Goal: Navigation & Orientation: Find specific page/section

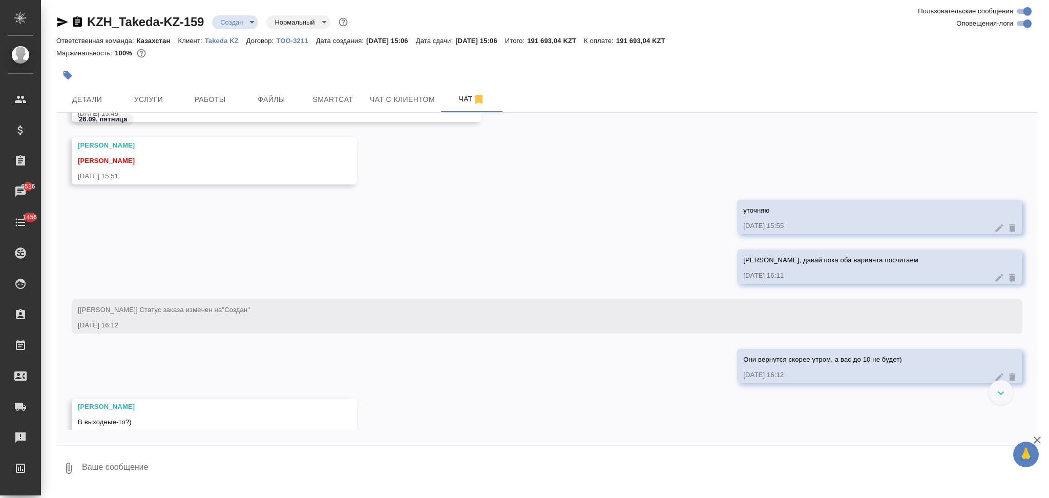
scroll to position [828, 0]
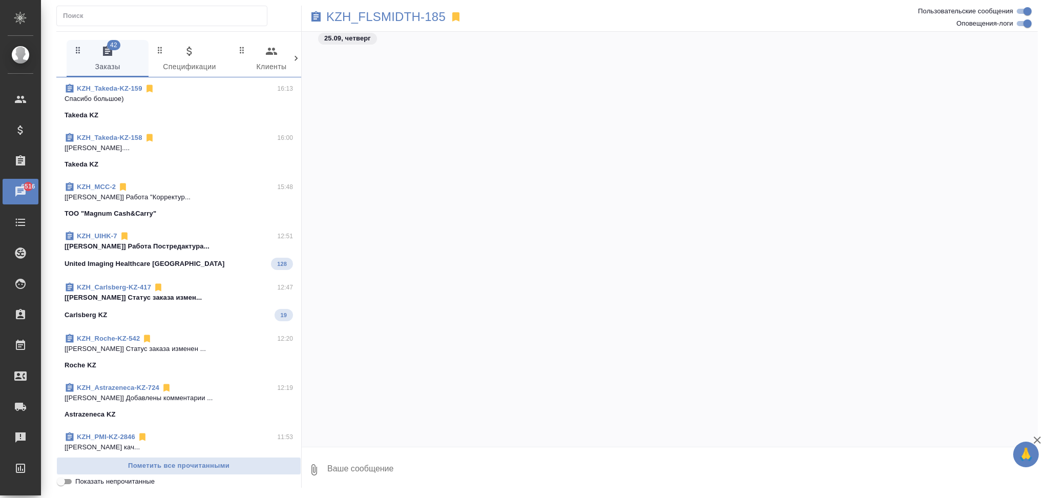
scroll to position [2456, 0]
